Goal: Check status: Check status

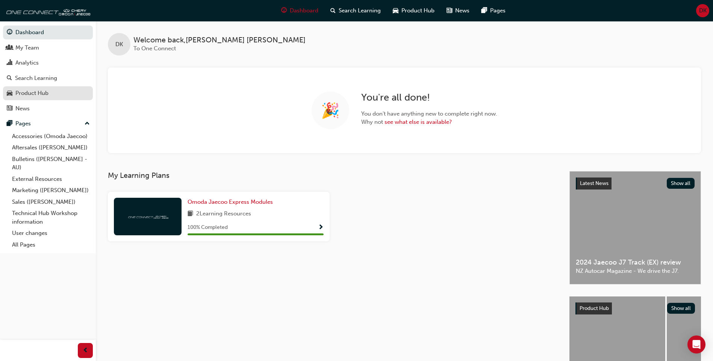
drag, startPoint x: 0, startPoint y: 0, endPoint x: 46, endPoint y: 97, distance: 107.2
click at [46, 97] on div "Product Hub" at bounding box center [31, 93] width 33 height 9
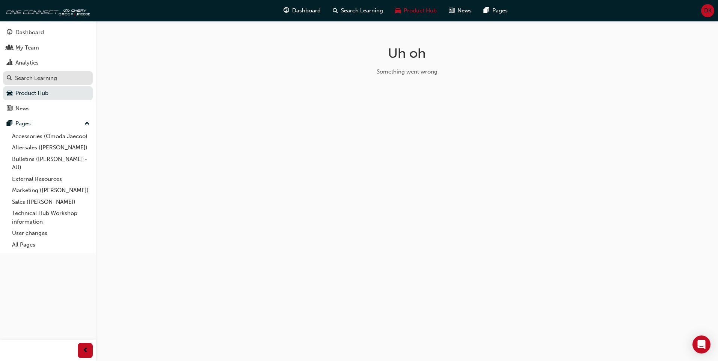
click at [56, 80] on div "Search Learning" at bounding box center [36, 78] width 42 height 9
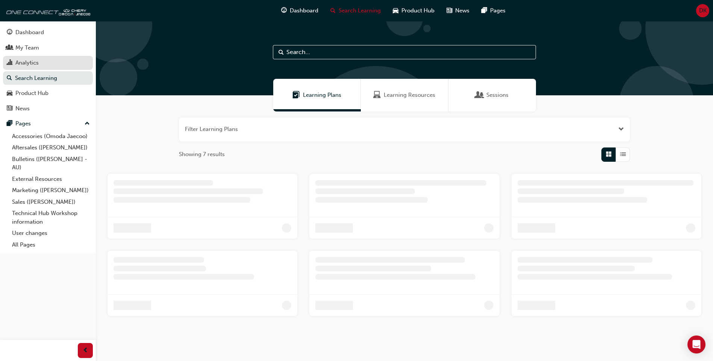
click at [56, 60] on div "Analytics" at bounding box center [48, 62] width 82 height 9
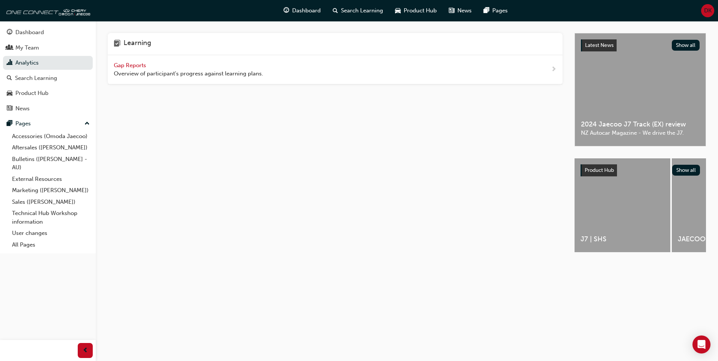
click at [134, 67] on span "Gap Reports" at bounding box center [131, 65] width 34 height 7
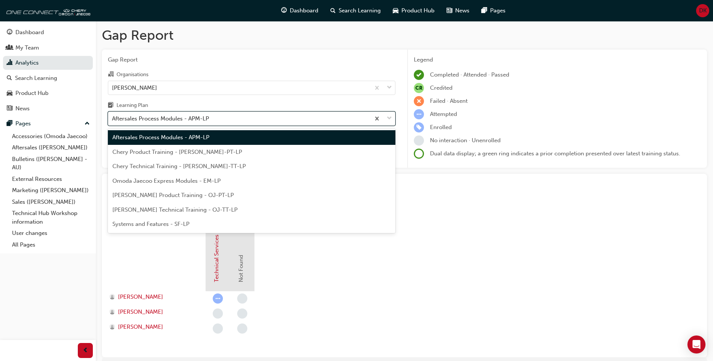
click at [163, 116] on div "Aftersales Process Modules - APM-LP" at bounding box center [160, 119] width 97 height 9
click at [113, 116] on input "Learning Plan option Aftersales Process Modules - APM-LP focused, 1 of 7. 7 res…" at bounding box center [112, 118] width 1 height 6
click at [156, 227] on span "Systems and Features - SF-LP" at bounding box center [150, 224] width 77 height 7
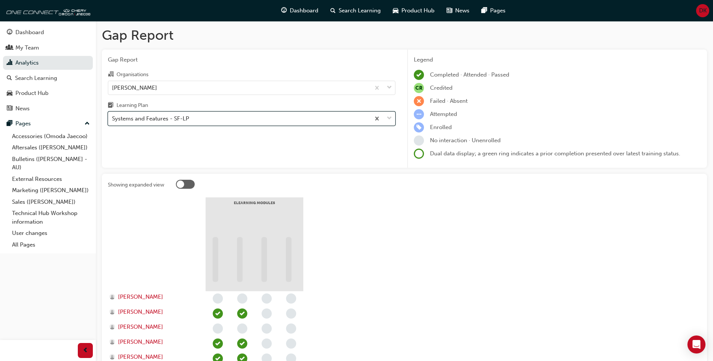
click at [224, 116] on div "Systems and Features - SF-LP" at bounding box center [239, 118] width 262 height 13
click at [113, 116] on input "Learning Plan option Systems and Features - SF-LP, selected. 0 results availabl…" at bounding box center [112, 118] width 1 height 6
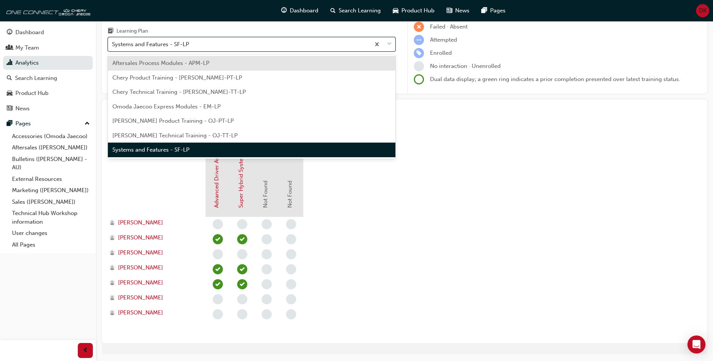
scroll to position [75, 0]
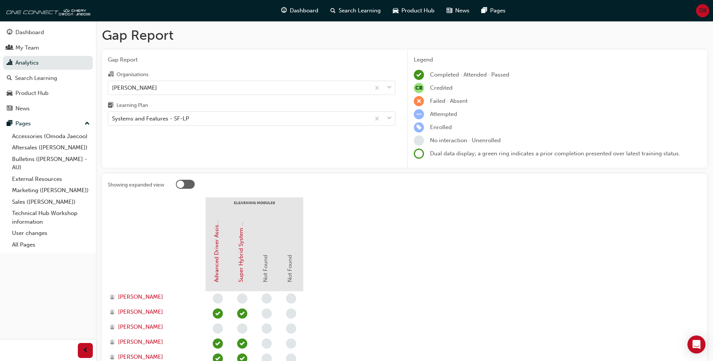
scroll to position [38, 0]
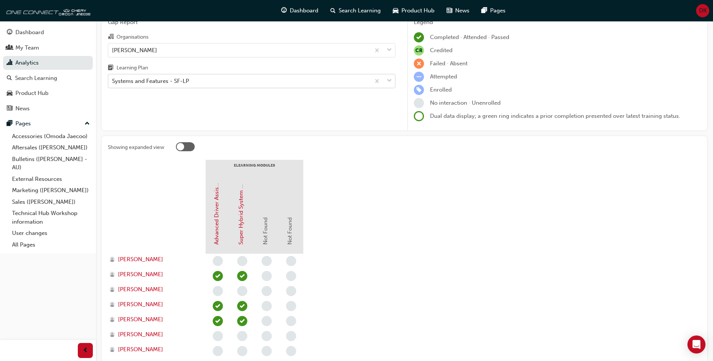
click at [197, 87] on div "Systems and Features - SF-LP" at bounding box center [239, 81] width 262 height 13
click at [113, 84] on input "Learning Plan Systems and Features - SF-LP" at bounding box center [112, 81] width 1 height 6
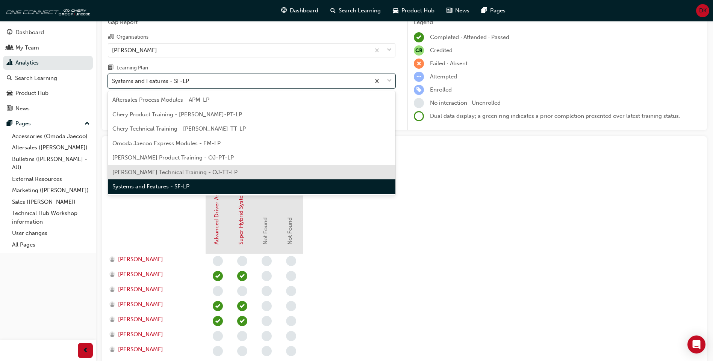
drag, startPoint x: 204, startPoint y: 172, endPoint x: 206, endPoint y: 167, distance: 5.5
click at [204, 172] on span "[PERSON_NAME] Technical Training - OJ-TT-LP" at bounding box center [174, 172] width 125 height 7
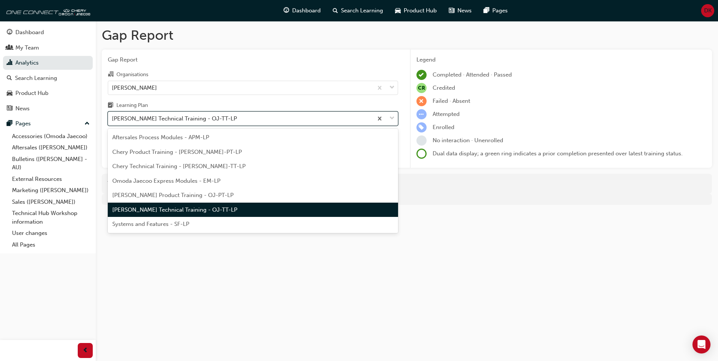
click at [205, 119] on div "[PERSON_NAME] Technical Training - OJ-TT-LP" at bounding box center [174, 119] width 125 height 9
click at [113, 119] on input "Learning Plan option Omoda Jaecoo Technical Training - OJ-TT-LP, selected. opti…" at bounding box center [112, 118] width 1 height 6
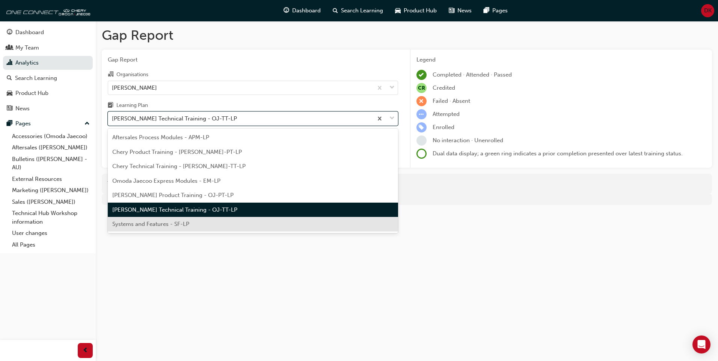
click at [214, 223] on div "Systems and Features - SF-LP" at bounding box center [253, 224] width 290 height 15
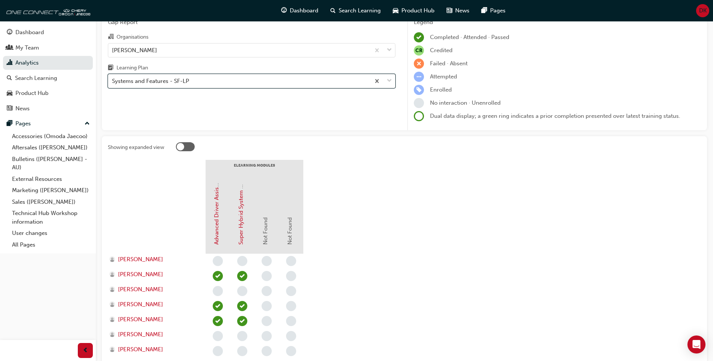
scroll to position [75, 0]
